Goal: Find specific page/section: Find specific page/section

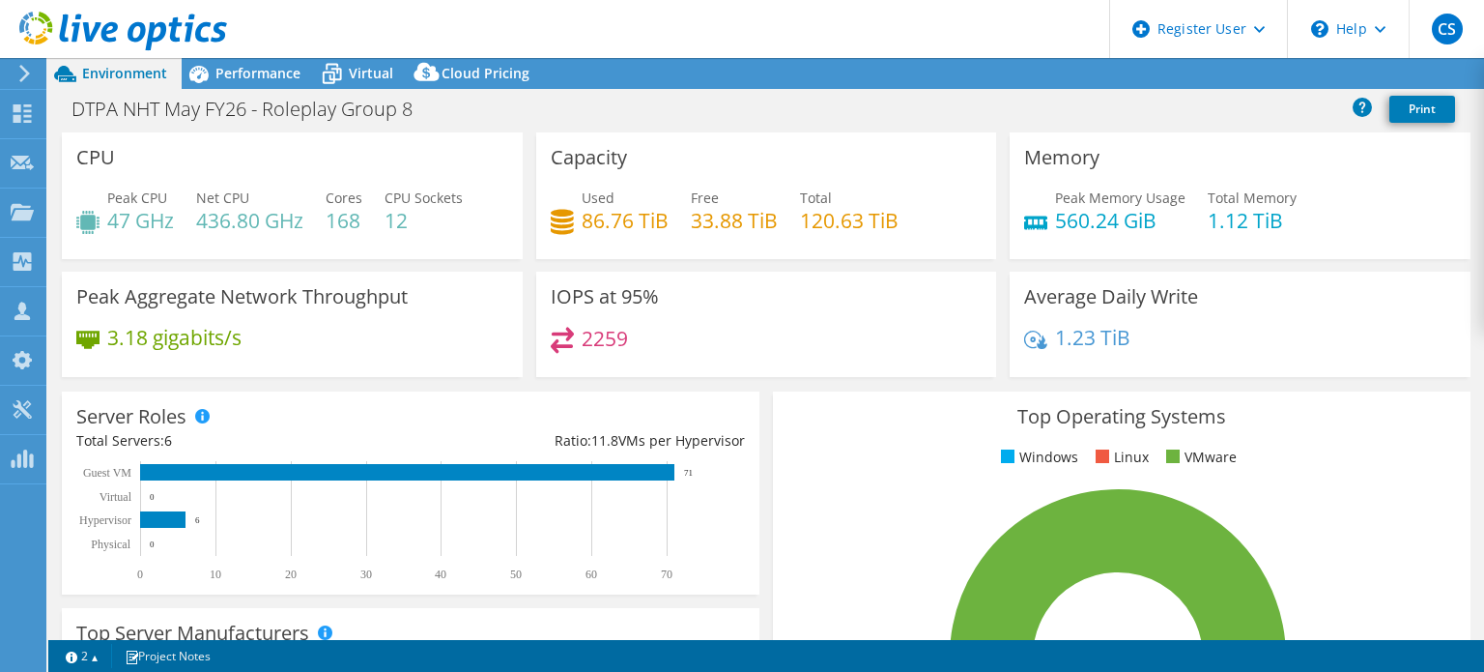
select select "USD"
click at [287, 61] on div "Performance" at bounding box center [248, 73] width 133 height 31
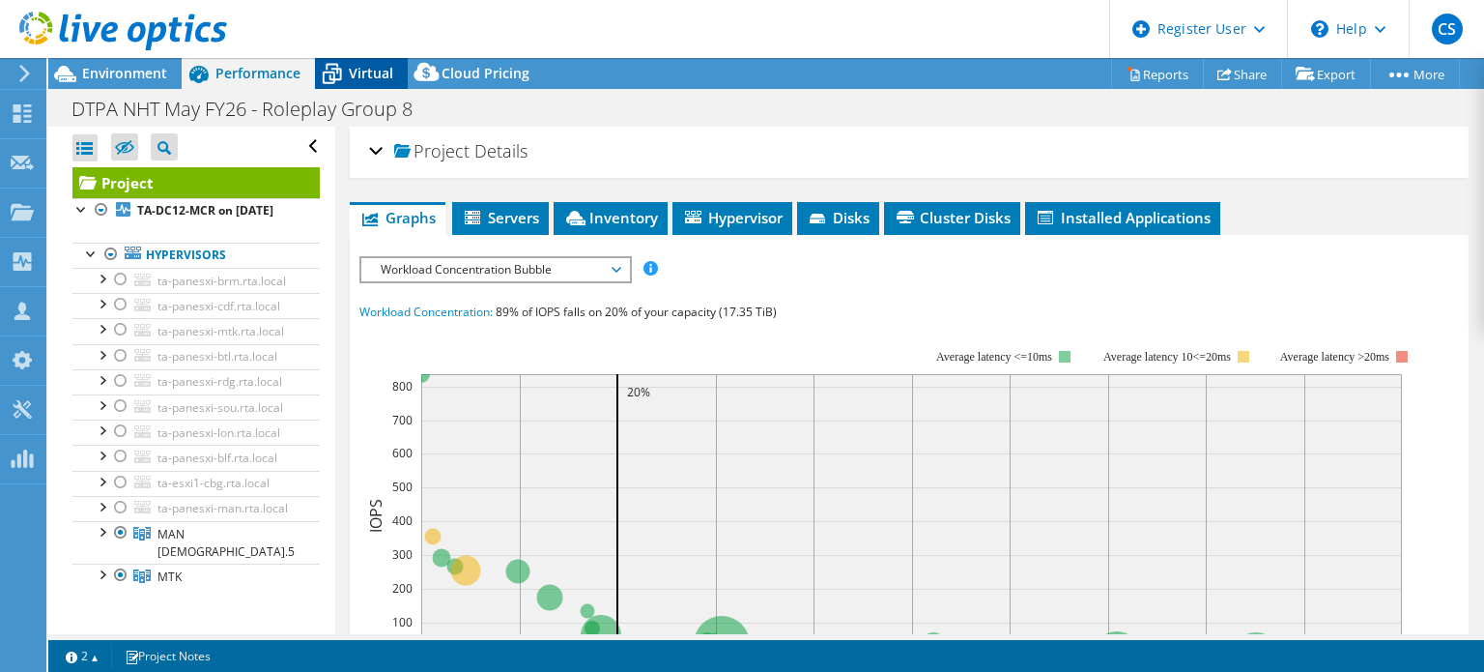
click at [370, 69] on span "Virtual" at bounding box center [371, 73] width 44 height 18
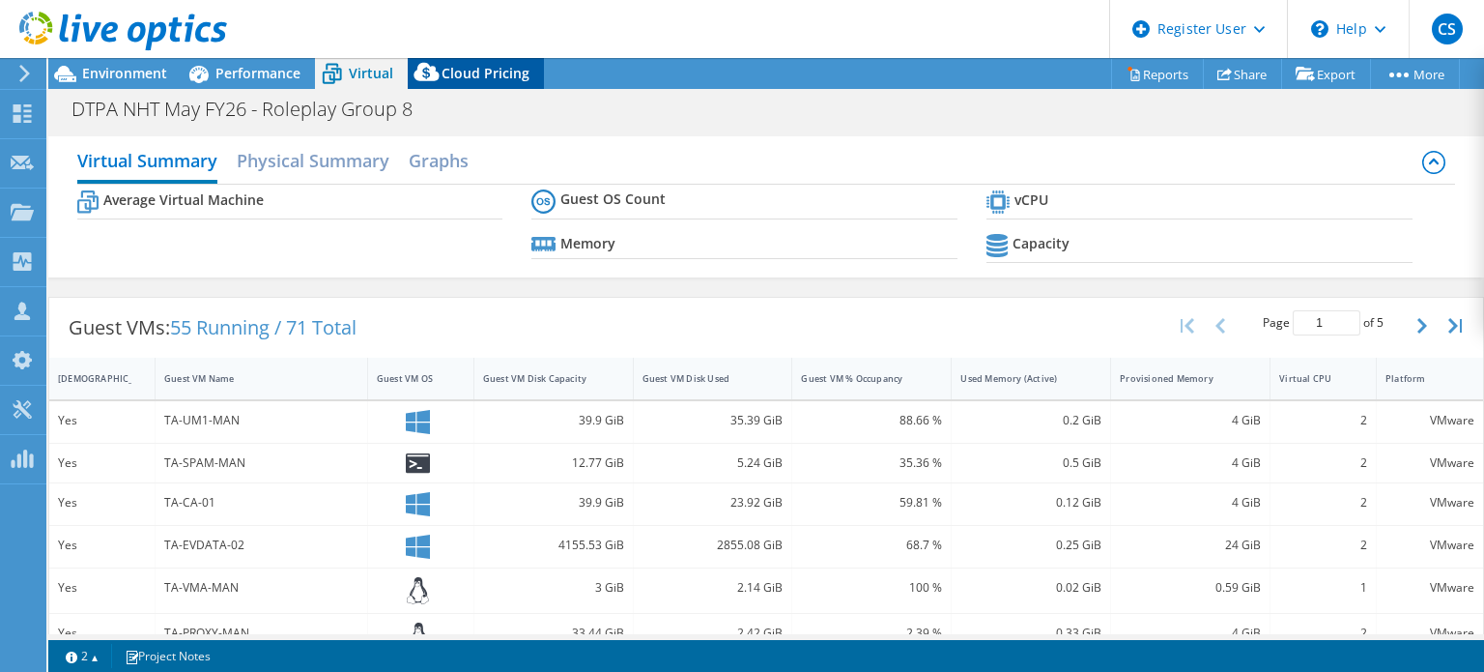
click at [457, 74] on span "Cloud Pricing" at bounding box center [486, 73] width 88 height 18
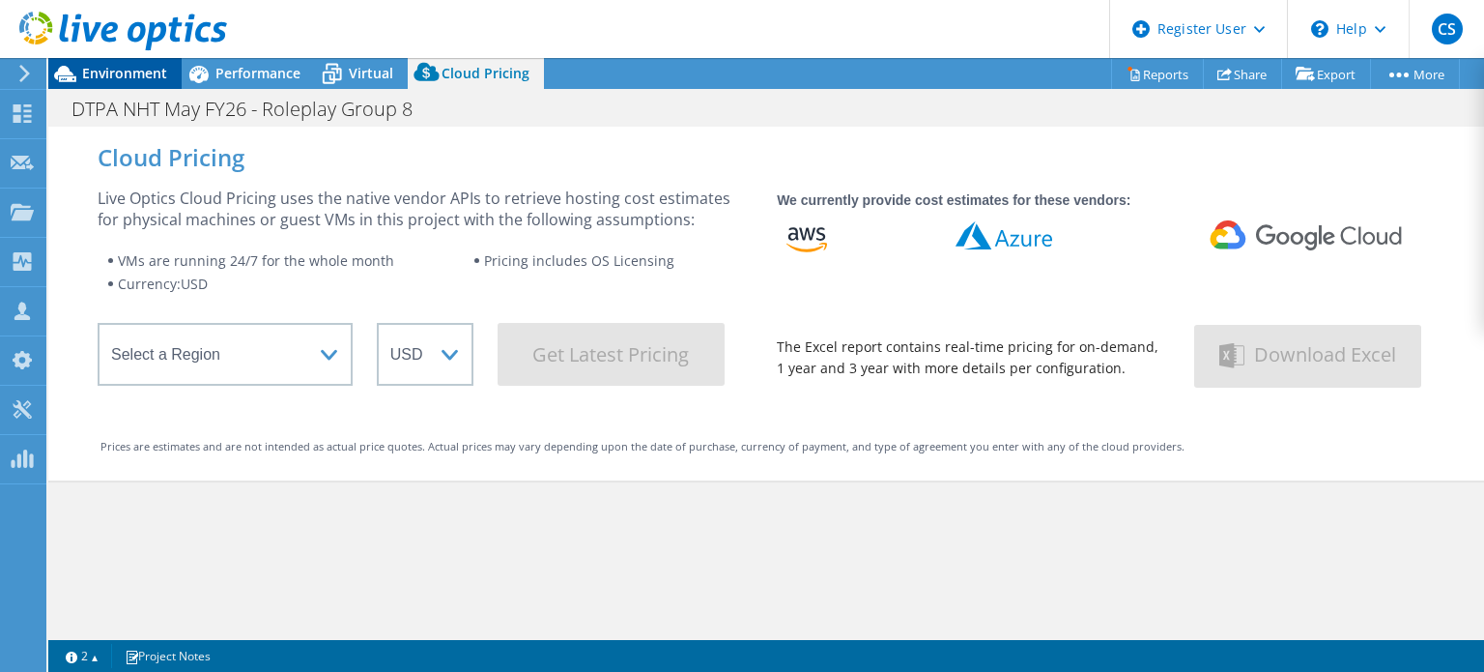
click at [155, 79] on span "Environment" at bounding box center [124, 73] width 85 height 18
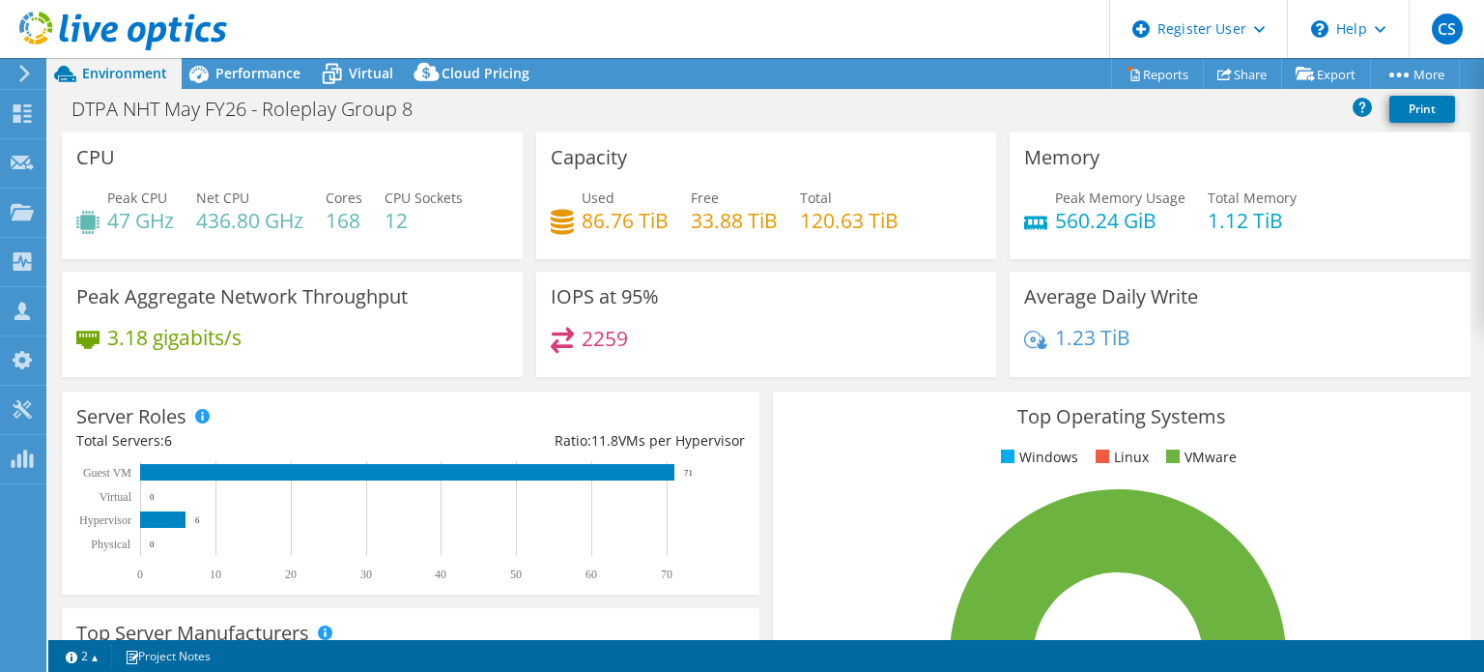
drag, startPoint x: 1483, startPoint y: 235, endPoint x: 1472, endPoint y: 290, distance: 56.1
click at [1481, 310] on div "CPU Peak CPU 47 GHz Net CPU 436.80 GHz Cores 168 CPU Sockets 12 Capacity Used 8…" at bounding box center [766, 385] width 1436 height 507
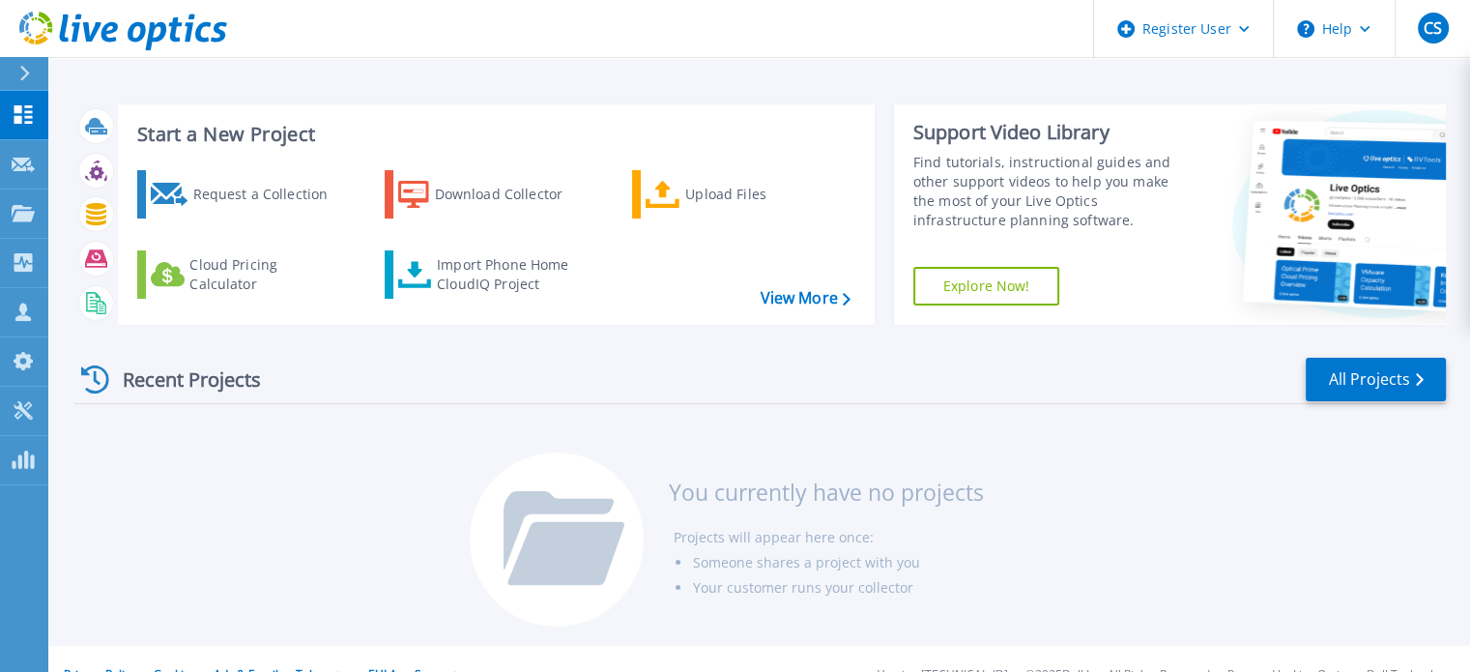
click at [21, 82] on div at bounding box center [32, 73] width 31 height 33
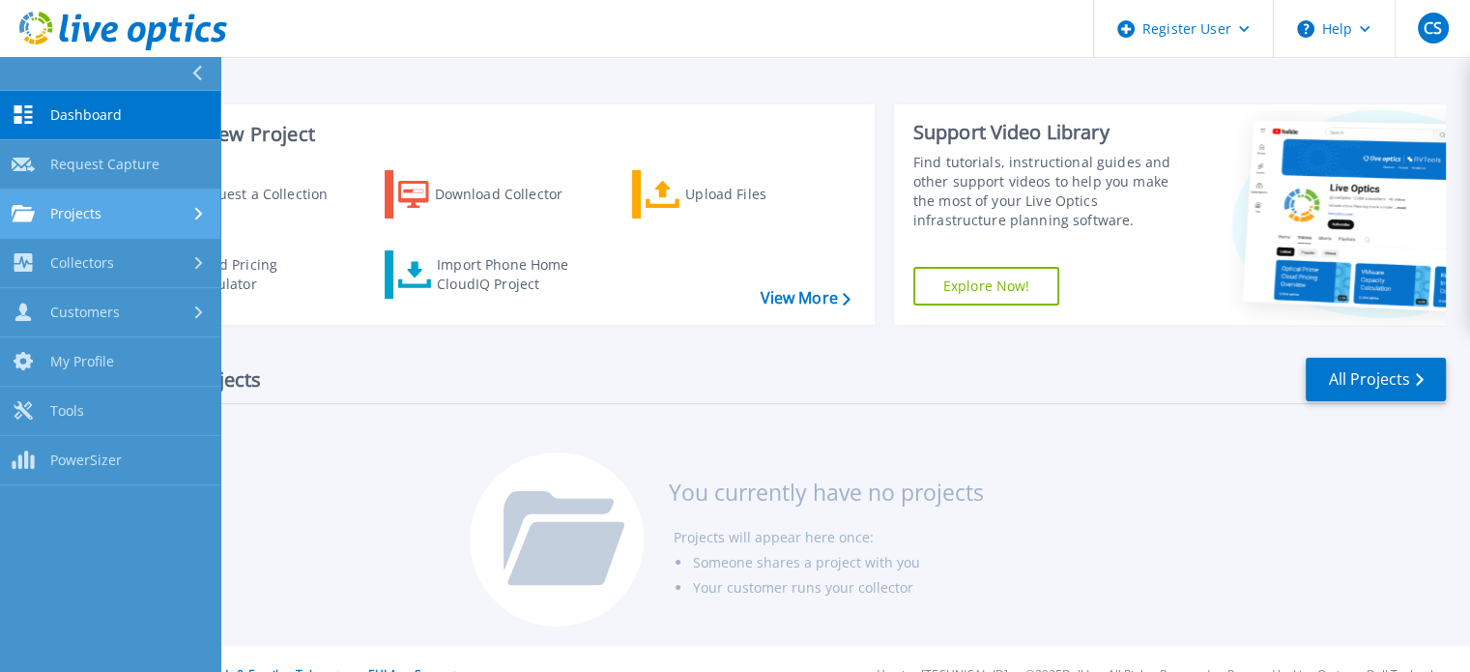
click at [75, 223] on link "Projects Projects" at bounding box center [110, 213] width 220 height 49
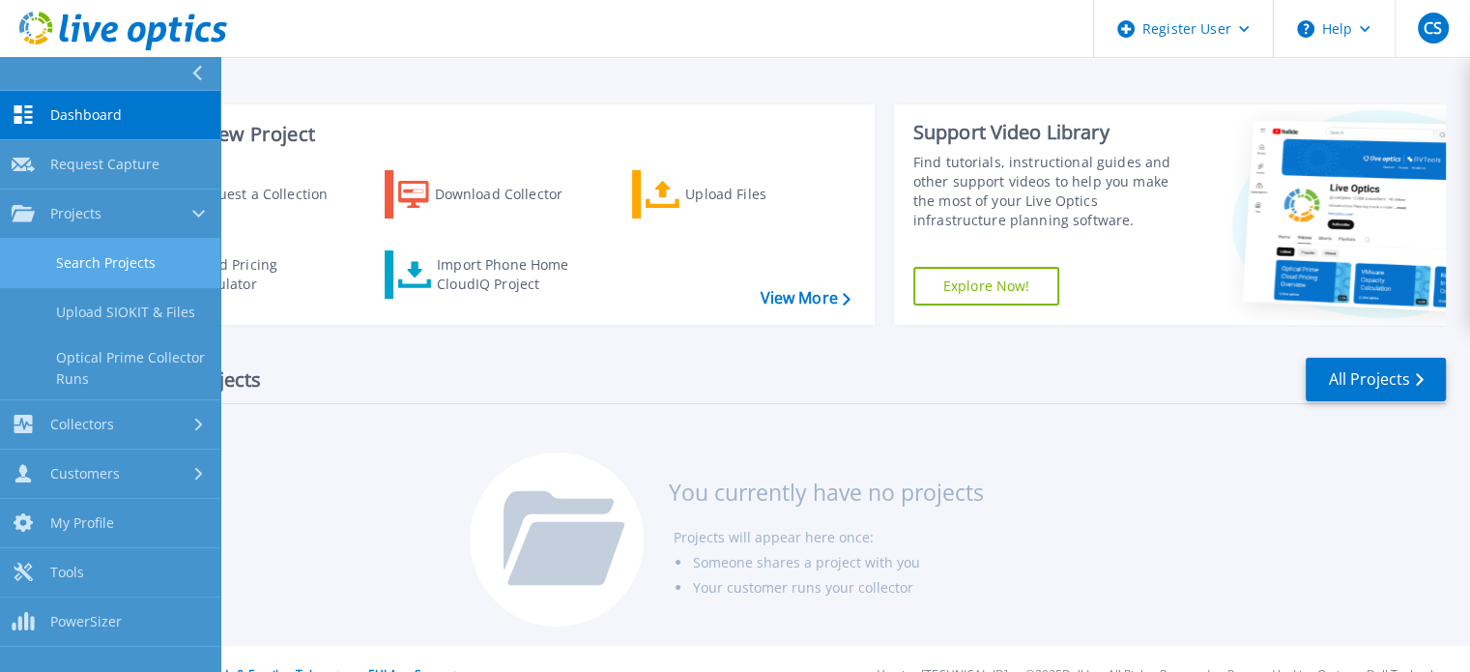
click at [162, 270] on link "Search Projects" at bounding box center [110, 263] width 220 height 49
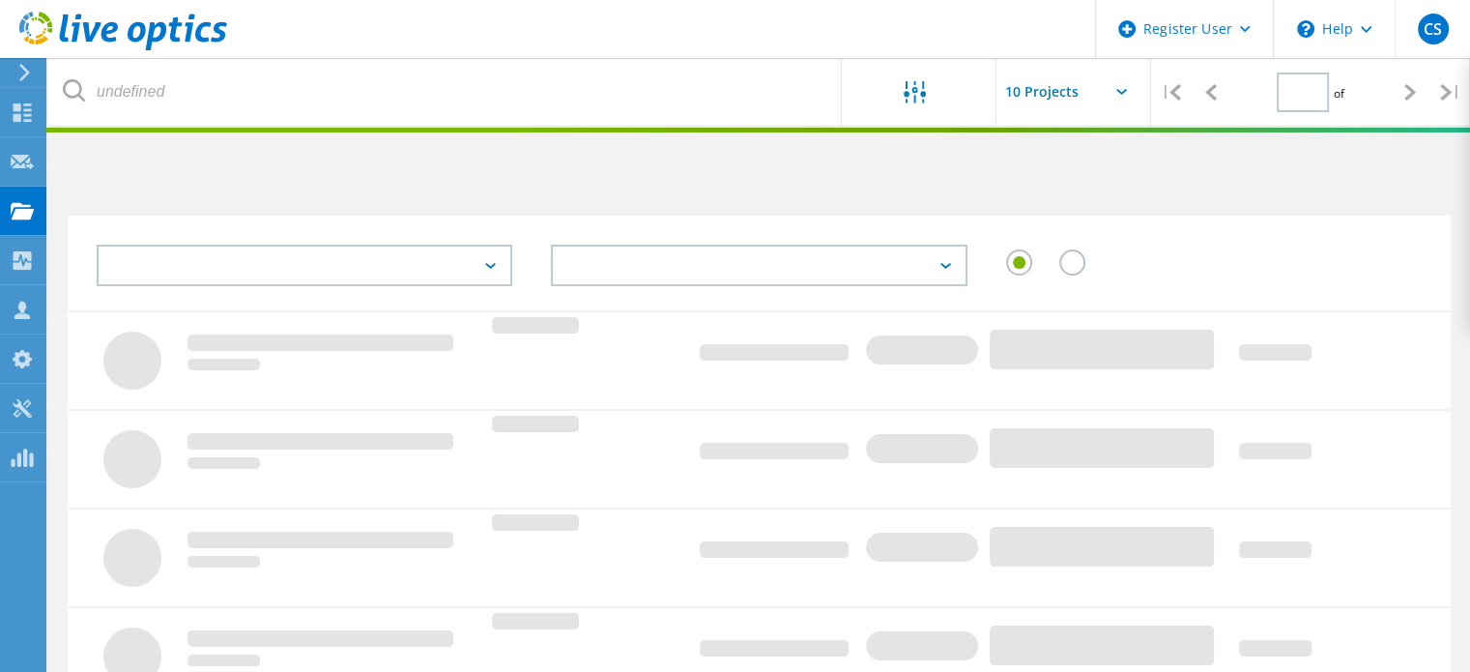
type input "1"
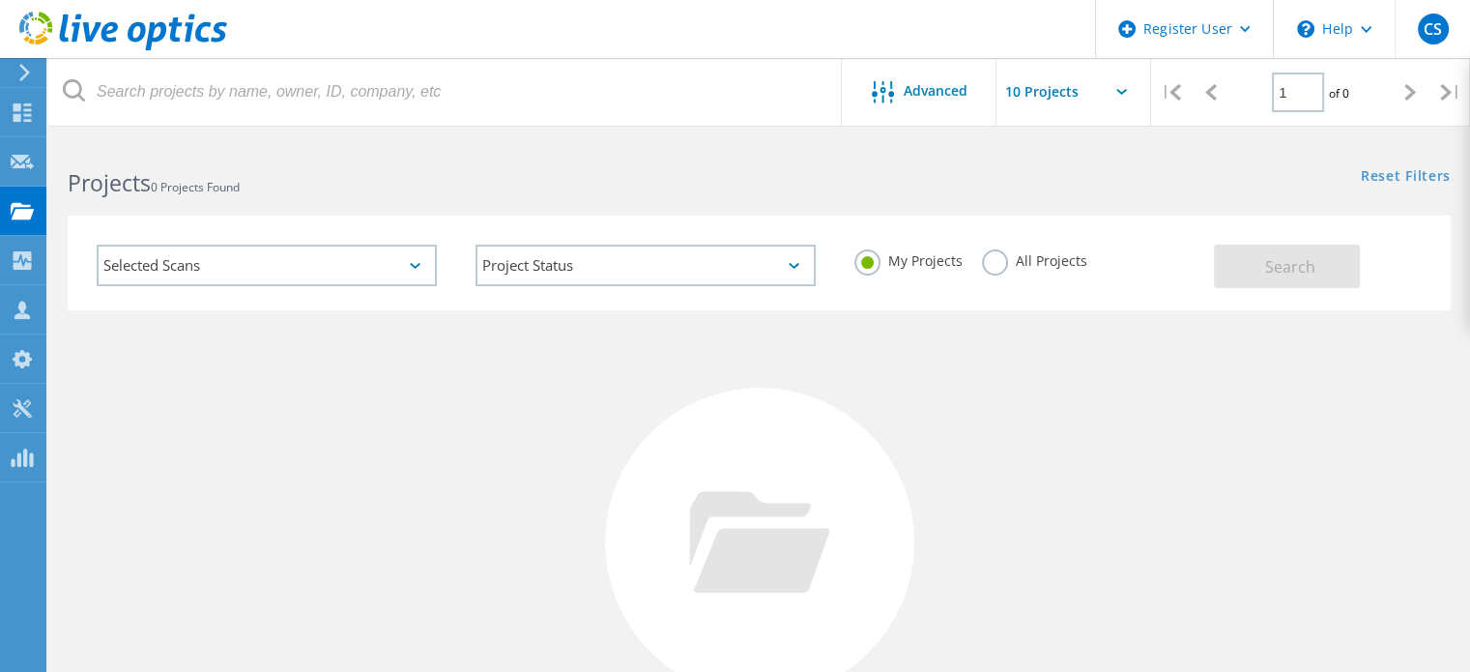
click at [988, 259] on label "All Projects" at bounding box center [1034, 258] width 105 height 18
click at [0, 0] on input "All Projects" at bounding box center [0, 0] width 0 height 0
click at [1246, 259] on button "Search" at bounding box center [1287, 265] width 146 height 43
